Goal: Navigation & Orientation: Find specific page/section

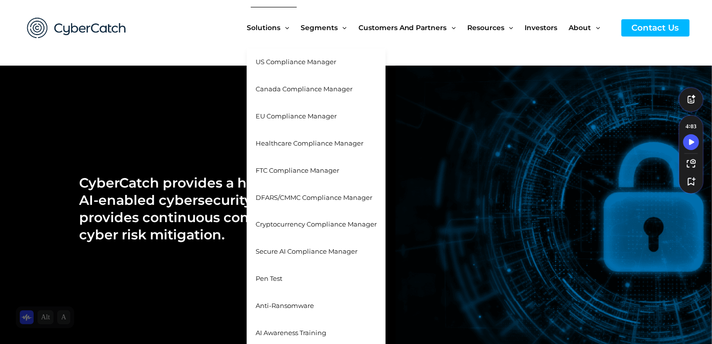
click at [282, 275] on span "Pen Test" at bounding box center [269, 279] width 27 height 8
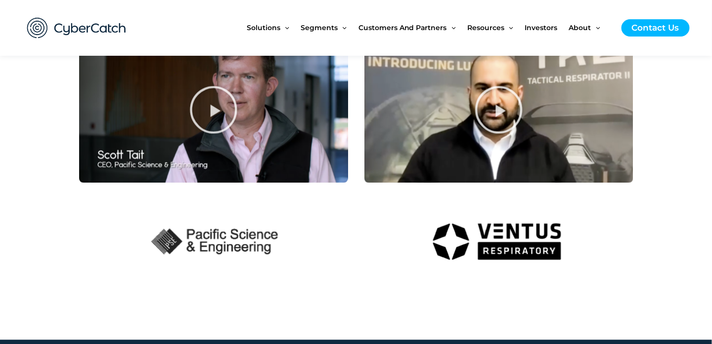
scroll to position [1779, 0]
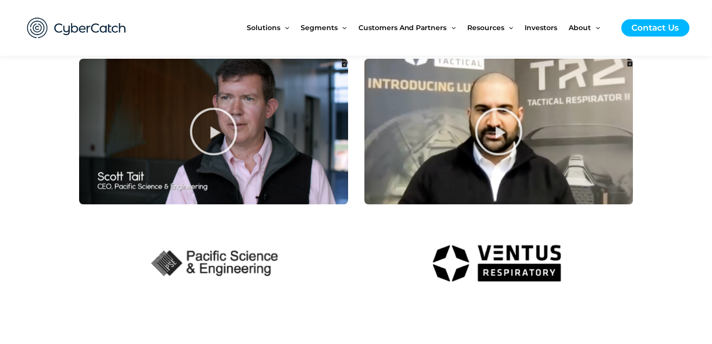
click at [493, 126] on icon "Screenshot 2023-03-25 at 11.45.32 PM" at bounding box center [497, 131] width 49 height 49
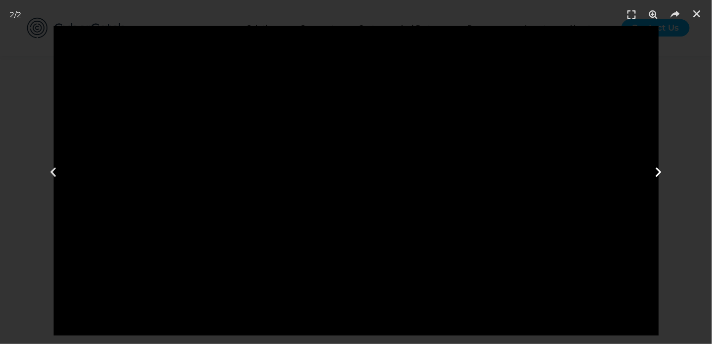
click at [656, 173] on icon "Next slide" at bounding box center [658, 172] width 12 height 12
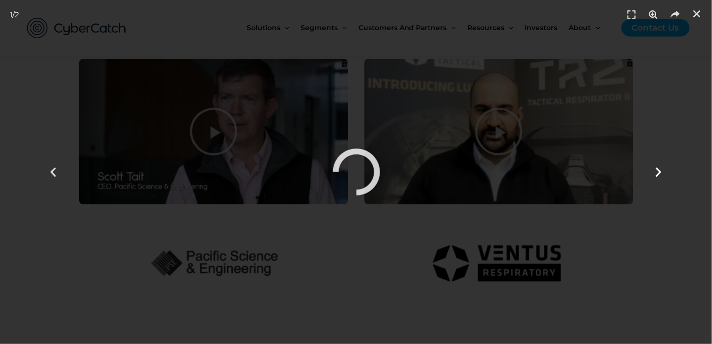
click at [673, 151] on div "Next" at bounding box center [658, 172] width 107 height 344
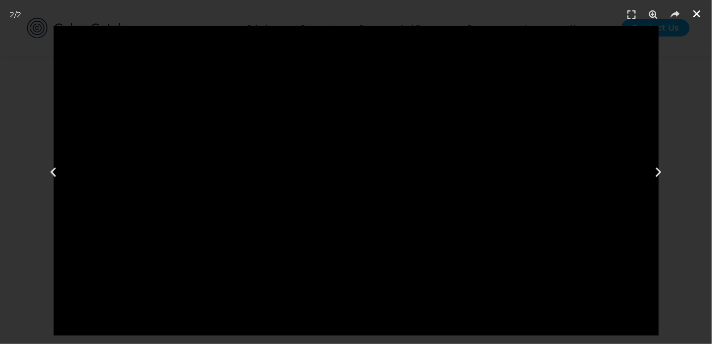
click at [690, 17] on link "Close (Esc)" at bounding box center [696, 13] width 15 height 15
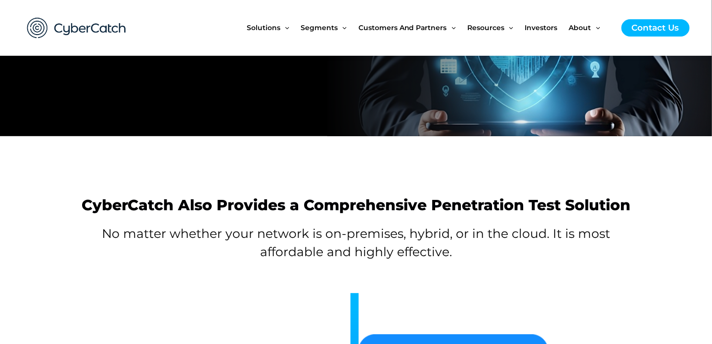
scroll to position [0, 0]
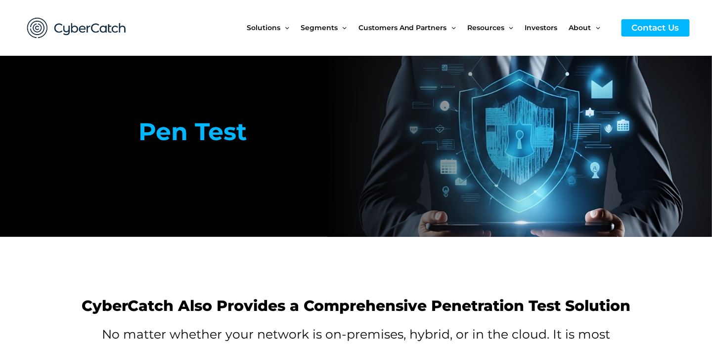
drag, startPoint x: 595, startPoint y: 280, endPoint x: 660, endPoint y: 39, distance: 250.0
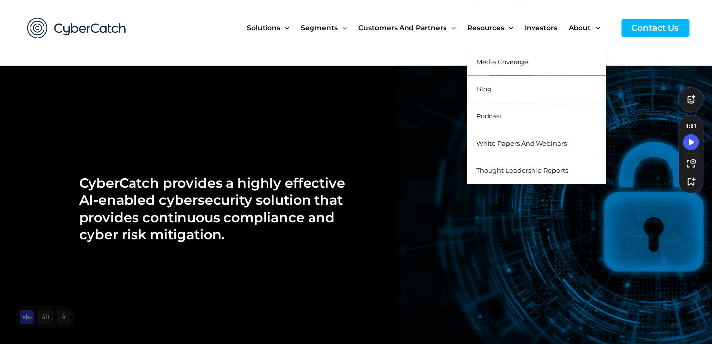
drag, startPoint x: 532, startPoint y: 78, endPoint x: 530, endPoint y: 73, distance: 5.2
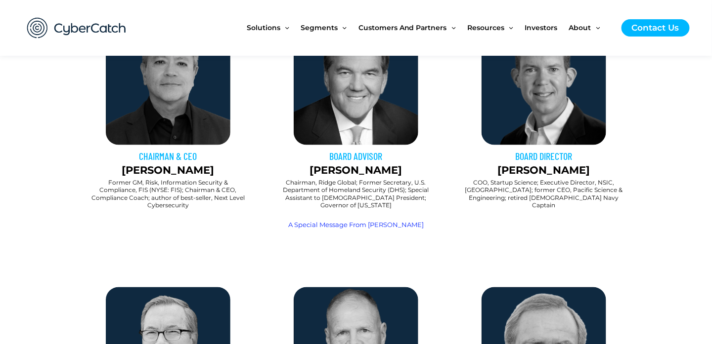
scroll to position [395, 0]
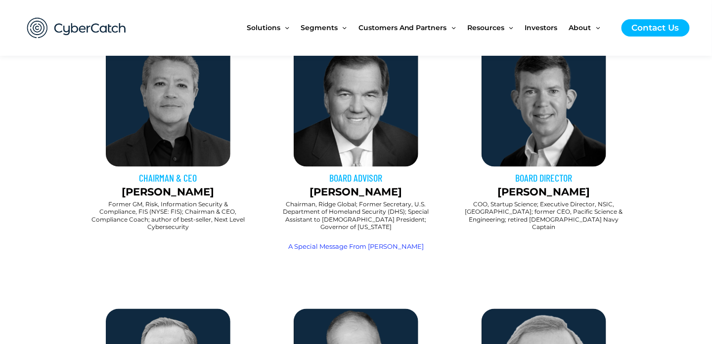
click at [174, 193] on p "[PERSON_NAME]" at bounding box center [168, 192] width 178 height 16
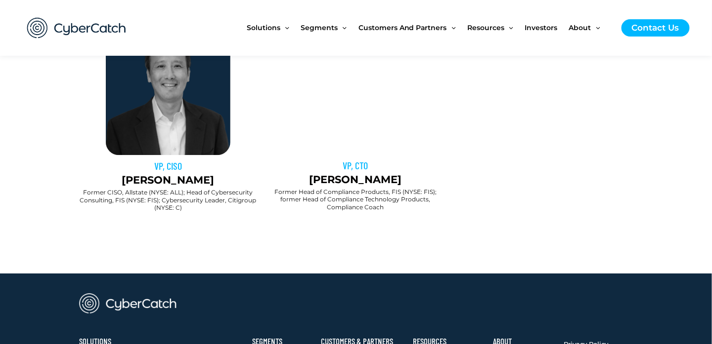
scroll to position [858, 0]
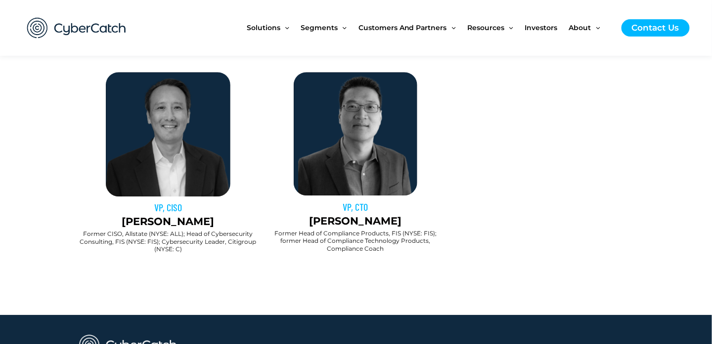
drag, startPoint x: 466, startPoint y: 227, endPoint x: 460, endPoint y: 223, distance: 7.5
